Goal: Task Accomplishment & Management: Complete application form

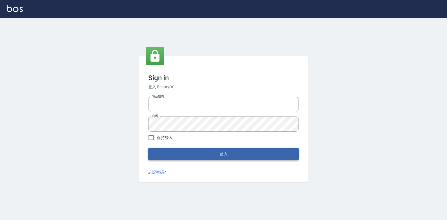
type input "047265856"
click at [214, 153] on button "登入" at bounding box center [223, 154] width 150 height 12
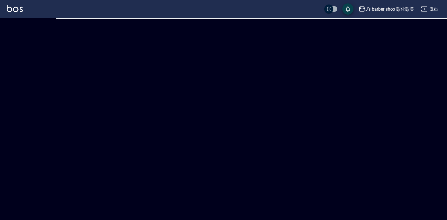
checkbox input "true"
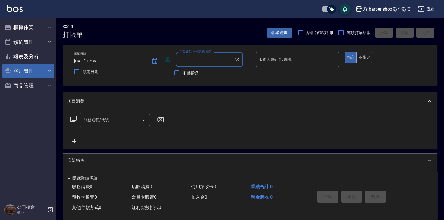
click at [26, 77] on button "客戶管理" at bounding box center [28, 71] width 52 height 15
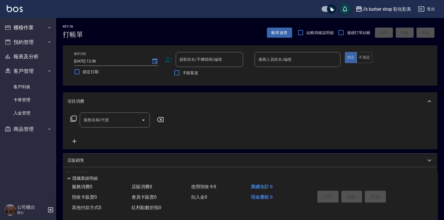
click at [167, 59] on icon at bounding box center [168, 59] width 8 height 8
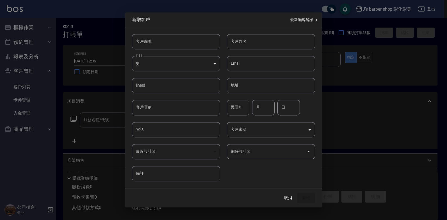
click at [256, 41] on input "客戶姓名" at bounding box center [271, 41] width 88 height 15
type input "g"
type input "ㄘ"
type input "使"
type input "[PERSON_NAME]"
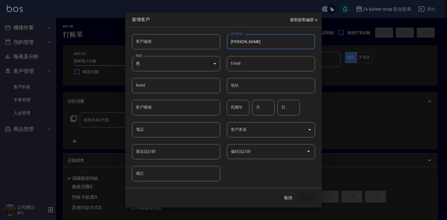
click at [153, 127] on input "電話" at bounding box center [176, 129] width 88 height 15
type input "0983107305"
click at [306, 196] on button "新增" at bounding box center [306, 197] width 18 height 10
click at [306, 196] on div "取消 新增" at bounding box center [297, 197] width 36 height 10
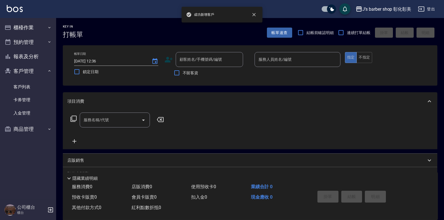
click at [287, 60] on div "服務人員姓名/編號 服務人員姓名/編號" at bounding box center [298, 59] width 86 height 15
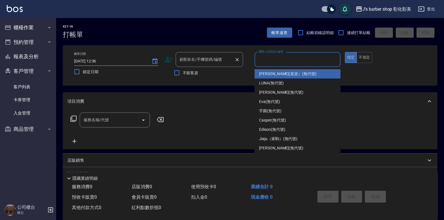
click at [217, 60] on input "顧客姓名/手機號碼/編號" at bounding box center [205, 59] width 54 height 10
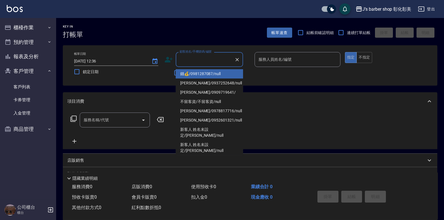
click at [214, 64] on input "顧客姓名/手機號碼/編號" at bounding box center [205, 59] width 54 height 10
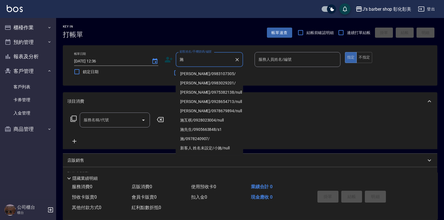
click at [205, 72] on li "[PERSON_NAME]/0983107305/" at bounding box center [209, 73] width 67 height 9
type input "[PERSON_NAME]/0983107305/"
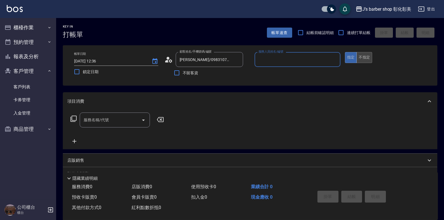
click at [363, 59] on button "不指定" at bounding box center [364, 57] width 16 height 11
click at [292, 59] on input "服務人員姓名/編號" at bounding box center [297, 59] width 81 height 10
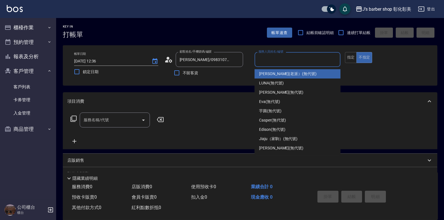
click at [275, 74] on span "[PERSON_NAME](老派） (無代號)" at bounding box center [288, 74] width 58 height 6
type input "[PERSON_NAME](老派）(無代號)"
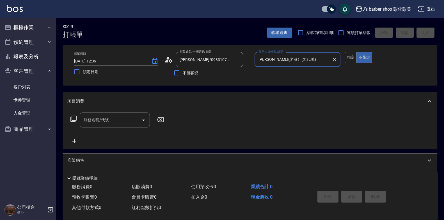
click at [141, 120] on icon "Open" at bounding box center [143, 119] width 7 height 7
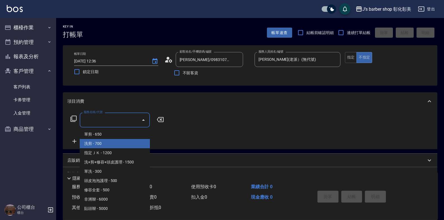
click at [105, 145] on span "洗剪 - 700" at bounding box center [115, 143] width 70 height 9
type input "洗剪(101)"
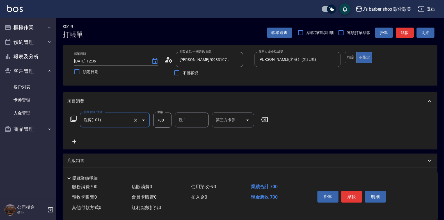
click at [161, 120] on input "700" at bounding box center [162, 119] width 18 height 15
type input "800"
click at [191, 118] on input "洗-1" at bounding box center [191, 120] width 29 height 10
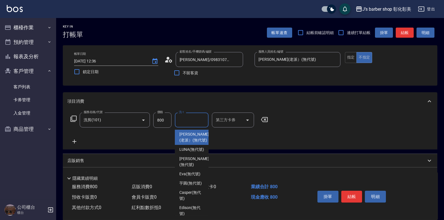
click at [195, 140] on span "[PERSON_NAME](老派） (無代號)" at bounding box center [194, 137] width 30 height 12
type input "[PERSON_NAME](老派）(無代號)"
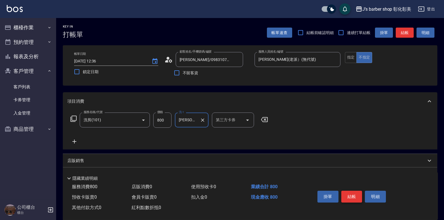
click at [351, 193] on button "結帳" at bounding box center [351, 196] width 21 height 12
